Goal: Task Accomplishment & Management: Manage account settings

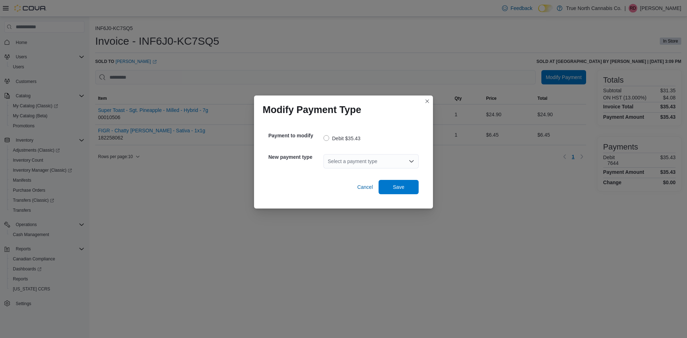
click at [378, 160] on div "Select a payment type" at bounding box center [370, 161] width 95 height 14
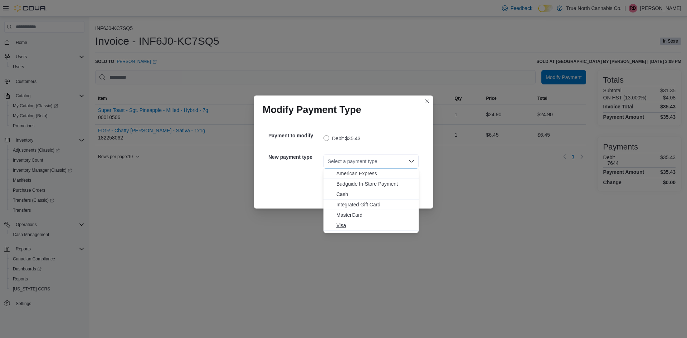
click at [359, 225] on span "Visa" at bounding box center [375, 225] width 78 height 7
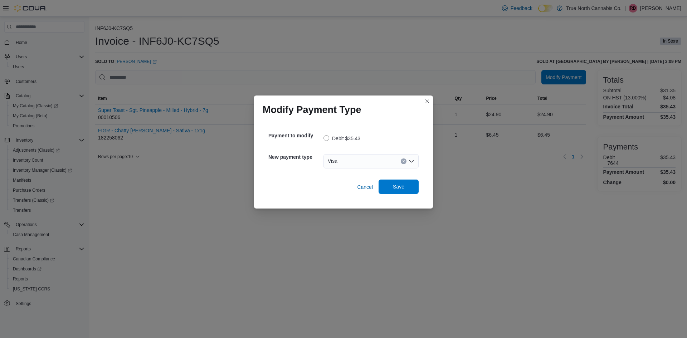
click at [398, 188] on span "Save" at bounding box center [398, 186] width 11 height 7
